Goal: Find specific page/section: Find specific page/section

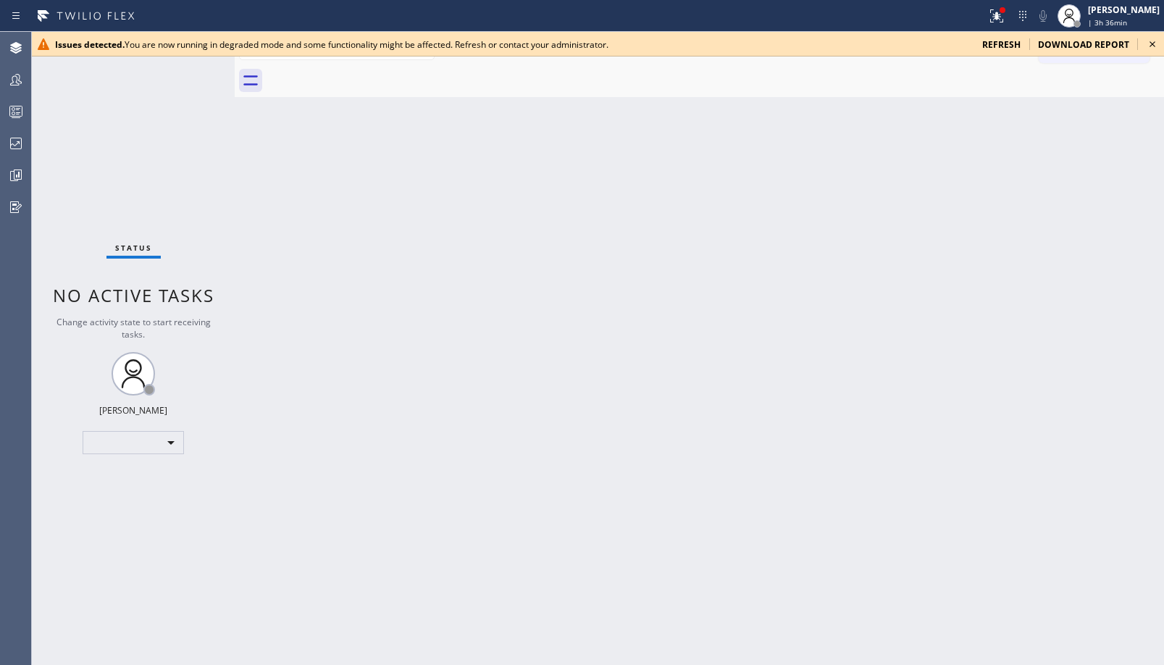
click at [1004, 46] on span "refresh" at bounding box center [1002, 44] width 38 height 12
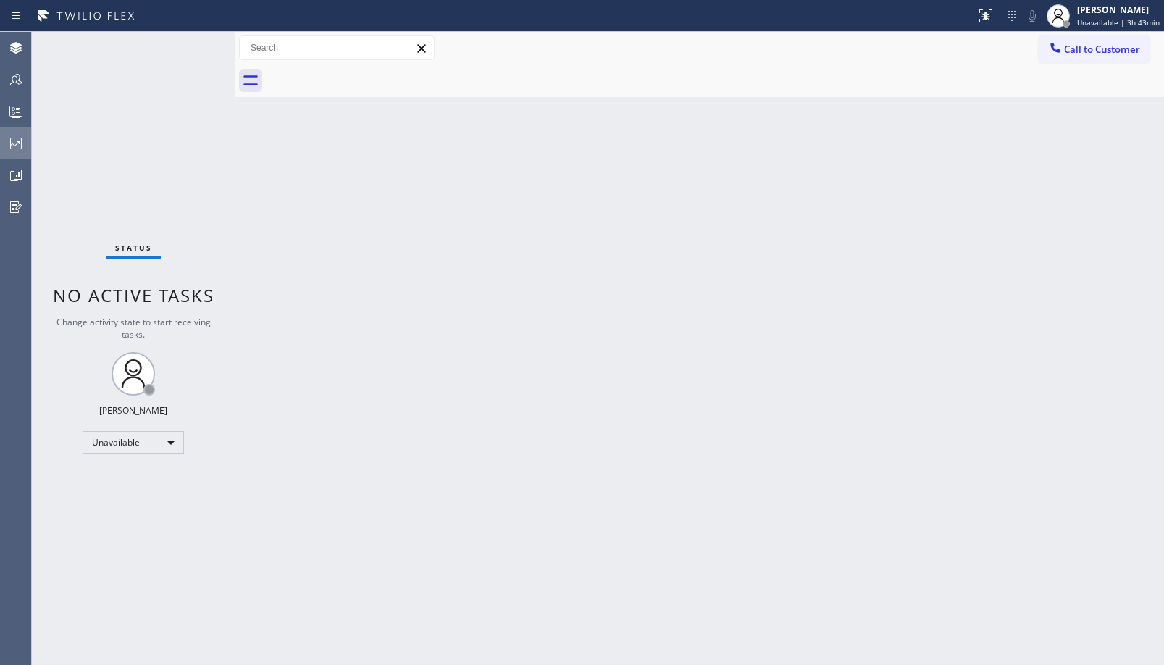
click at [16, 141] on icon at bounding box center [15, 143] width 17 height 17
click at [21, 85] on icon at bounding box center [15, 79] width 17 height 17
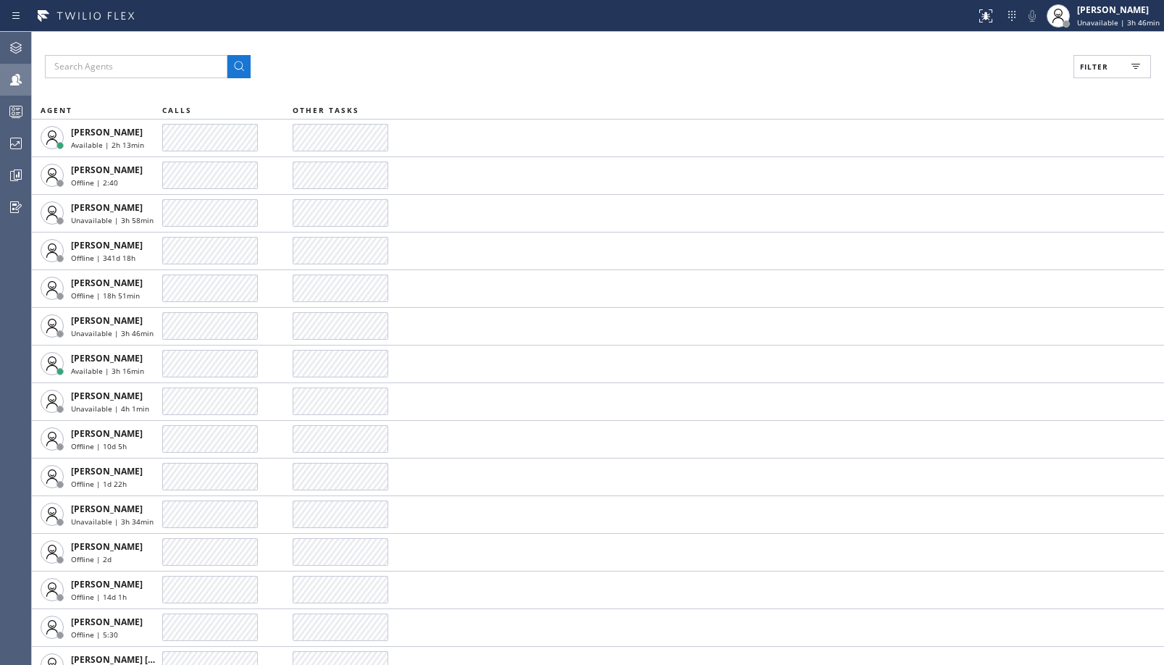
click at [1099, 57] on button "Filter" at bounding box center [1113, 66] width 78 height 23
